Goal: Task Accomplishment & Management: Manage account settings

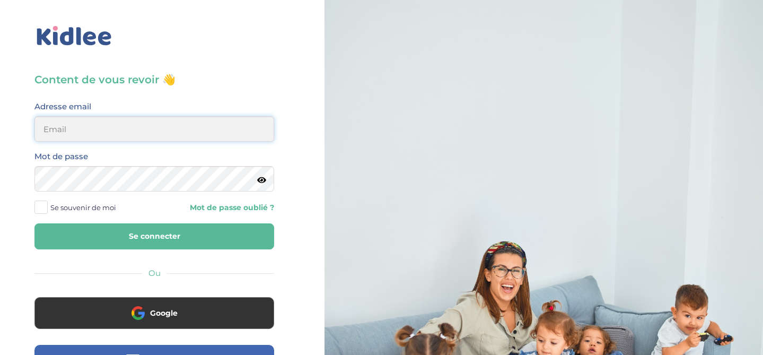
click at [157, 122] on input "email" at bounding box center [154, 128] width 240 height 25
type input "beenaparadin@gmail.com"
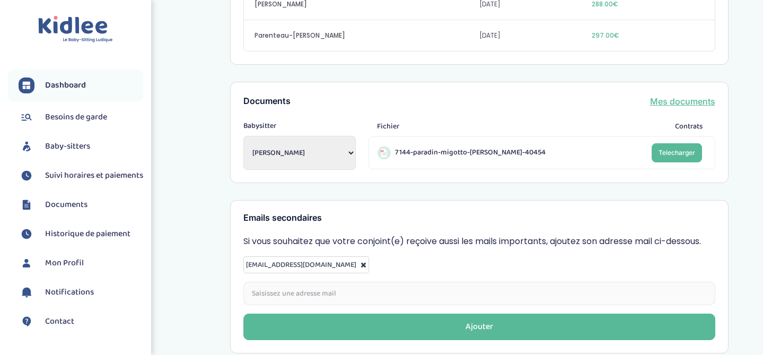
scroll to position [441, 0]
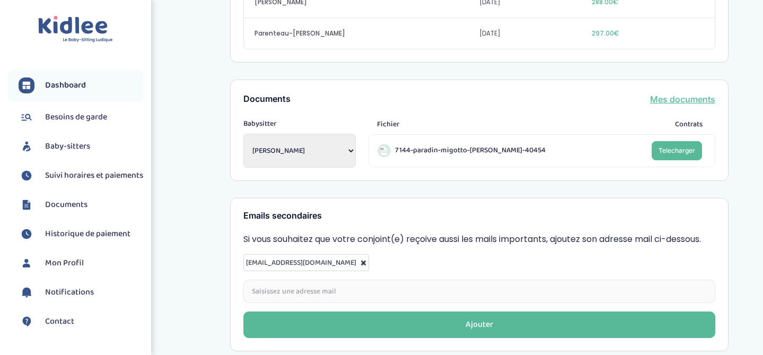
click at [81, 170] on span "Suivi horaires et paiements" at bounding box center [94, 175] width 98 height 13
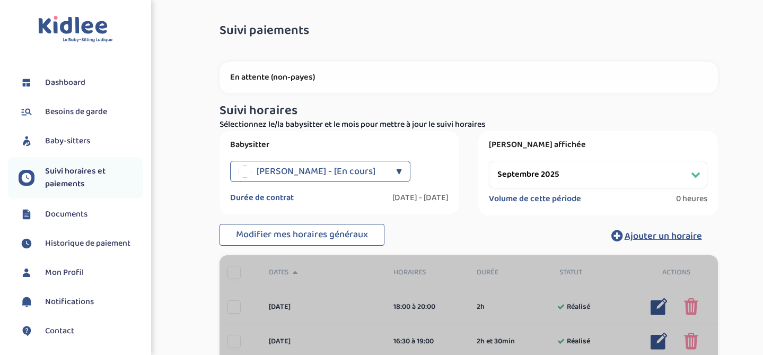
select select "septembre 2025"
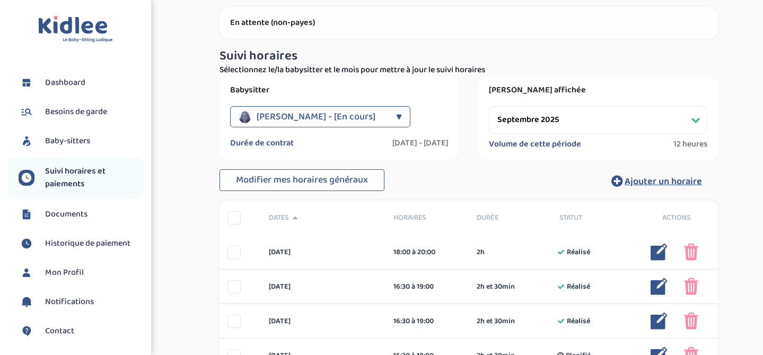
scroll to position [60, 0]
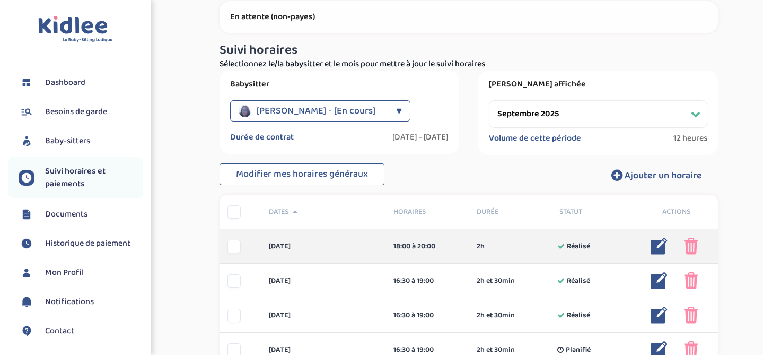
click at [691, 249] on img at bounding box center [691, 245] width 14 height 17
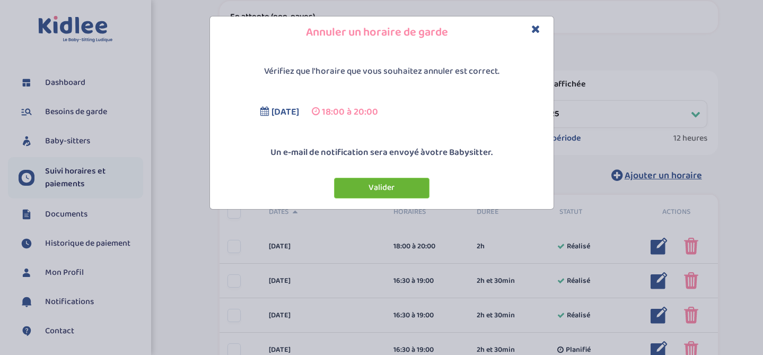
click at [412, 187] on button "Valider" at bounding box center [381, 188] width 95 height 21
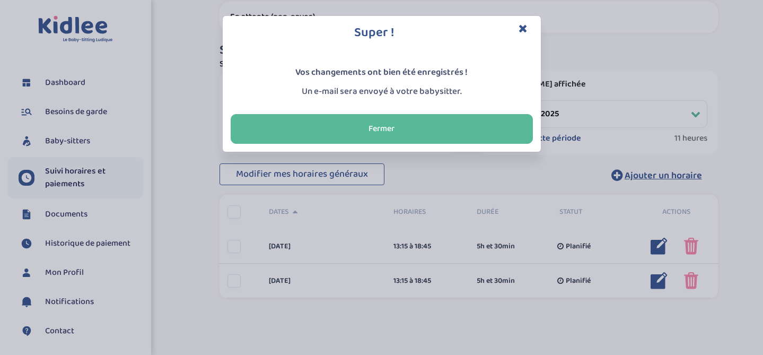
click at [520, 34] on button "Close" at bounding box center [522, 29] width 9 height 12
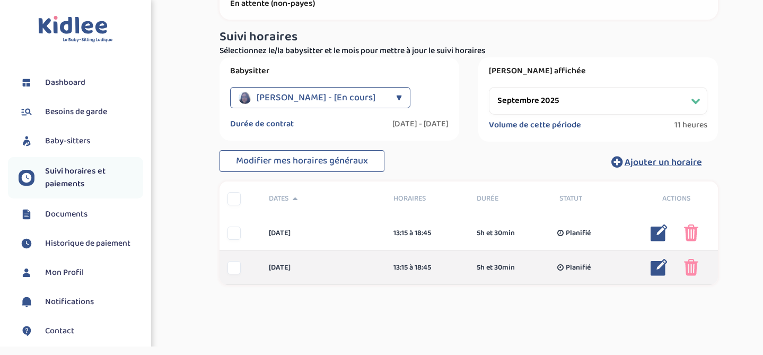
scroll to position [100, 0]
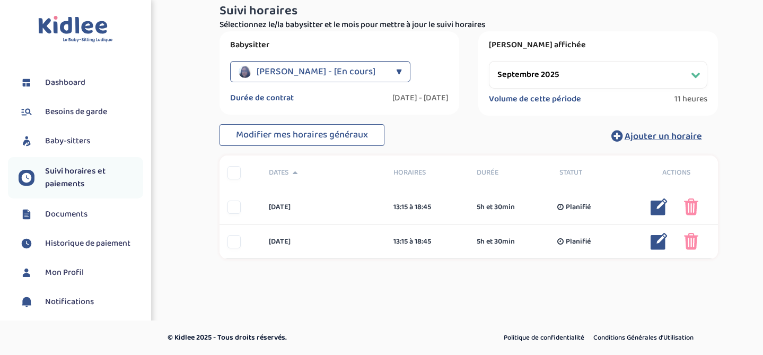
click at [91, 85] on link "Dashboard" at bounding box center [81, 83] width 125 height 16
